Goal: Information Seeking & Learning: Find specific fact

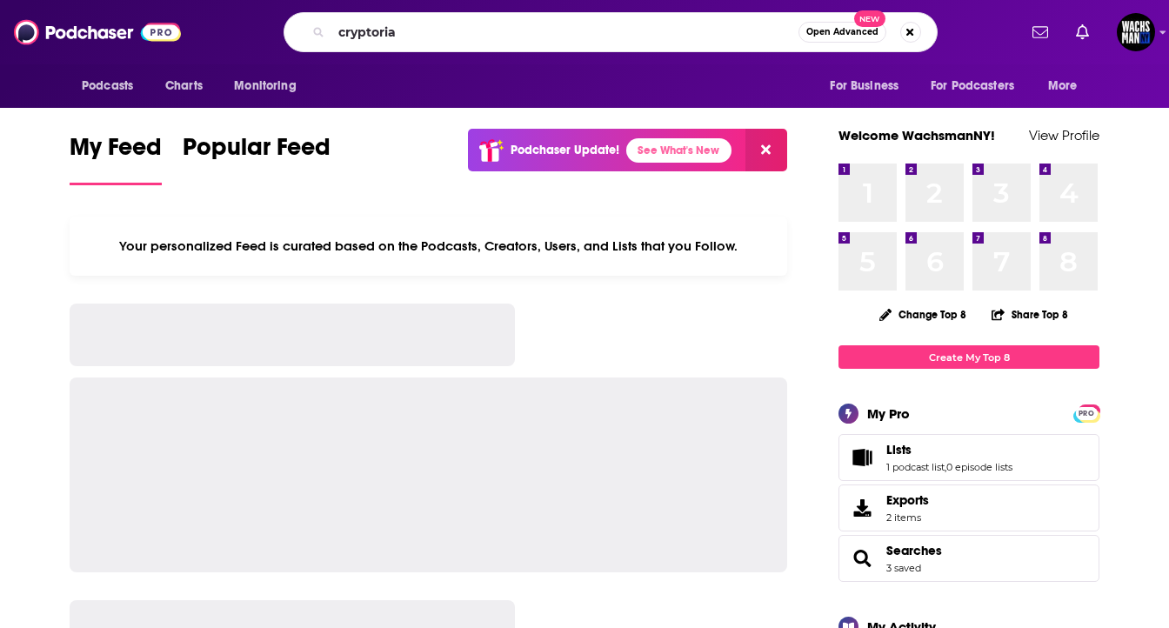
type input "cryptoria"
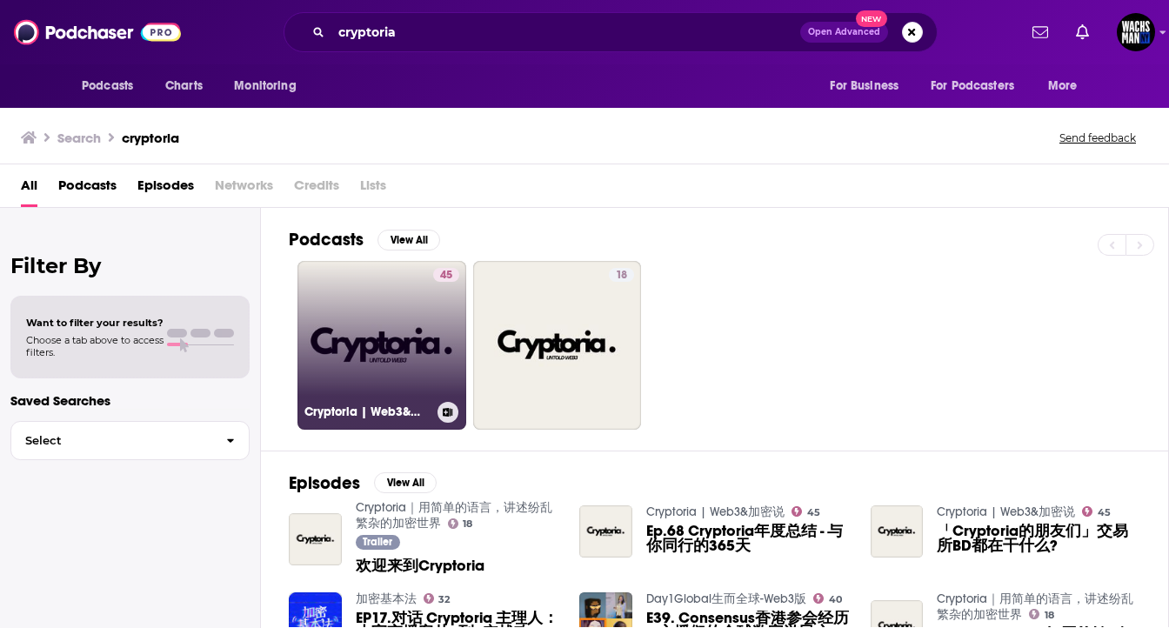
click at [345, 332] on link "45 Cryptoria | Web3&加密说" at bounding box center [382, 345] width 169 height 169
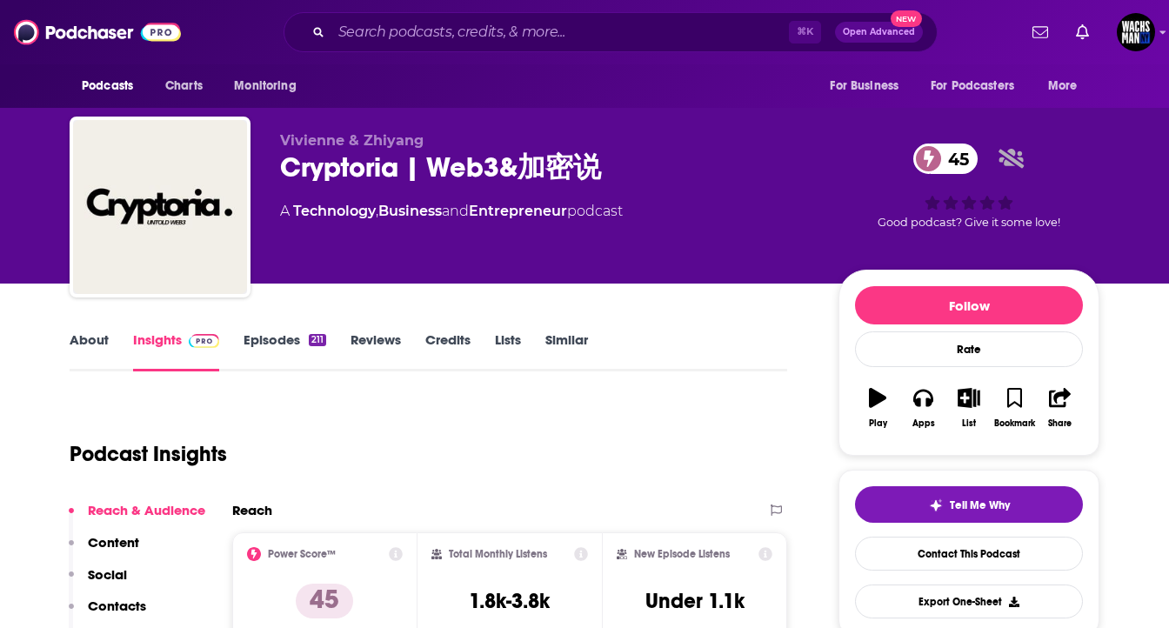
scroll to position [165, 0]
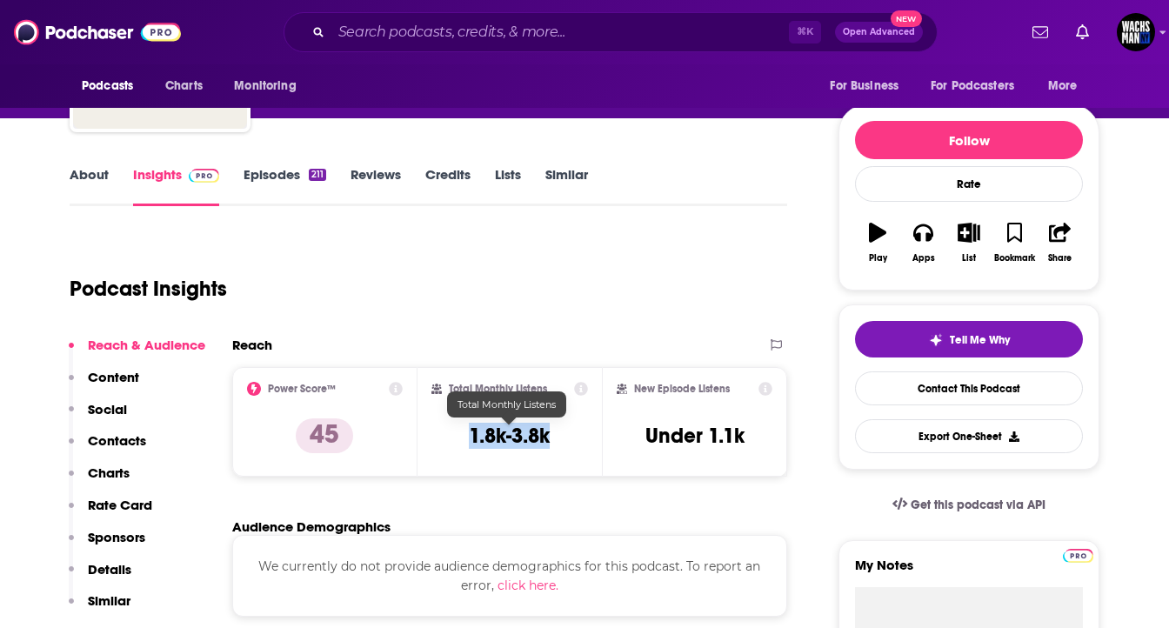
drag, startPoint x: 553, startPoint y: 429, endPoint x: 466, endPoint y: 429, distance: 87.0
click at [466, 429] on div "Total Monthly Listens 1.8k-3.8k" at bounding box center [510, 422] width 157 height 80
copy h3 "1.8k-3.8k"
